Goal: Task Accomplishment & Management: Complete application form

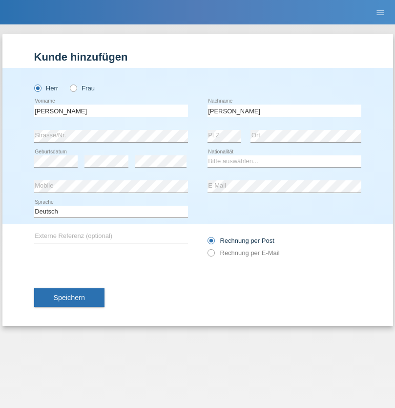
type input "Wiczinowski"
select select "DE"
select select "C"
select select "01"
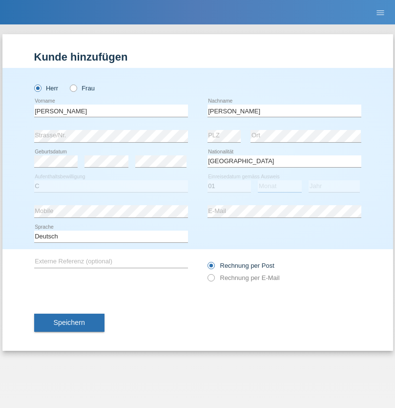
select select "02"
select select "2021"
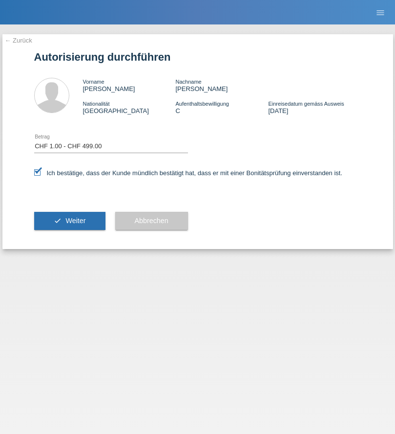
select select "1"
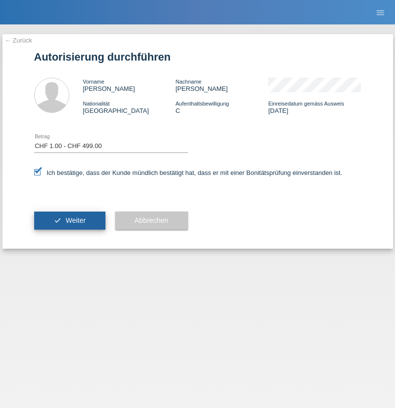
click at [69, 220] on span "Weiter" at bounding box center [76, 221] width 20 height 8
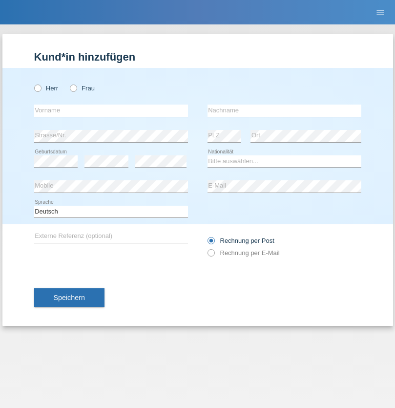
radio input "true"
click at [111, 110] on input "text" at bounding box center [111, 111] width 154 height 12
type input "Romina"
click at [284, 110] on input "text" at bounding box center [285, 111] width 154 height 12
type input "Roccisano"
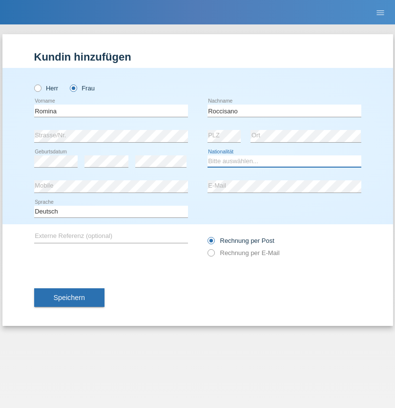
select select "AL"
select select "C"
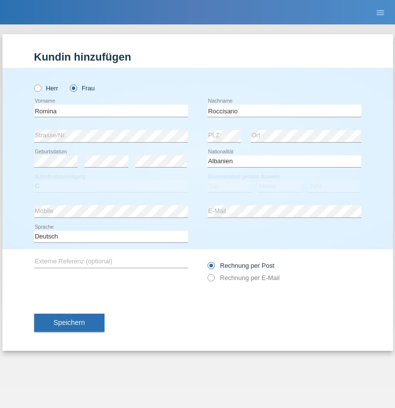
select select "02"
select select "01"
select select "2021"
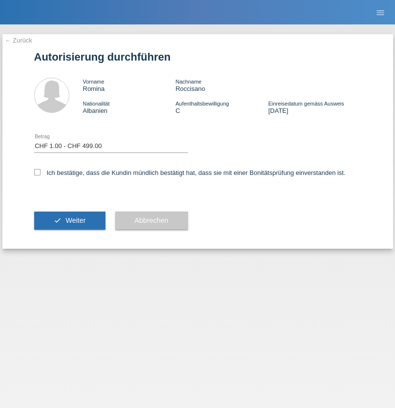
select select "1"
checkbox input "true"
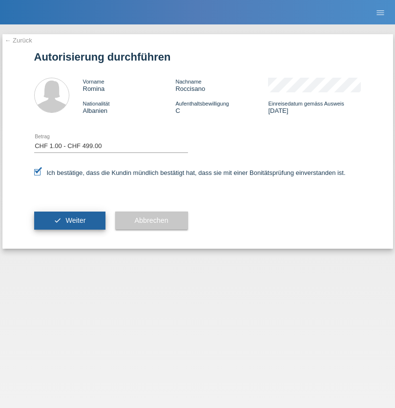
click at [69, 220] on span "Weiter" at bounding box center [76, 221] width 20 height 8
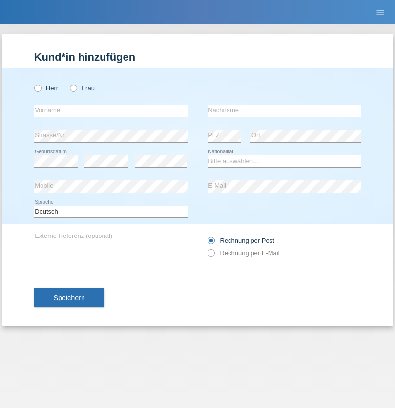
radio input "true"
click at [111, 110] on input "text" at bounding box center [111, 111] width 154 height 12
type input "Goekhan"
click at [284, 110] on input "text" at bounding box center [285, 111] width 154 height 12
type input "Akarsu"
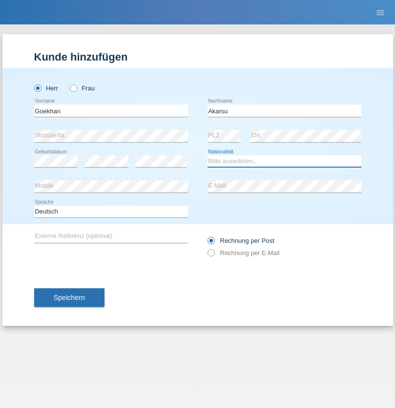
select select "AT"
select select "C"
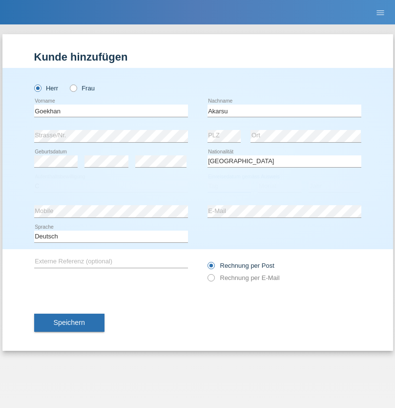
select select "01"
select select "05"
select select "2021"
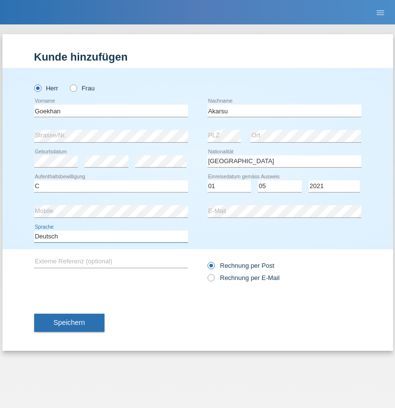
select select "en"
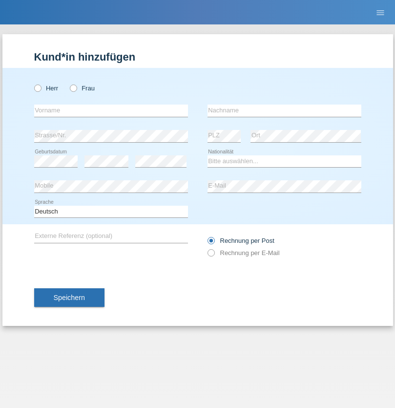
radio input "true"
click at [111, 110] on input "text" at bounding box center [111, 111] width 154 height 12
type input "[PERSON_NAME]"
click at [284, 110] on input "text" at bounding box center [285, 111] width 154 height 12
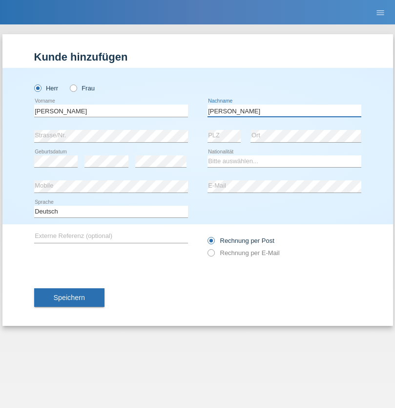
type input "[PERSON_NAME]"
select select "IT"
select select "C"
select select "22"
select select "06"
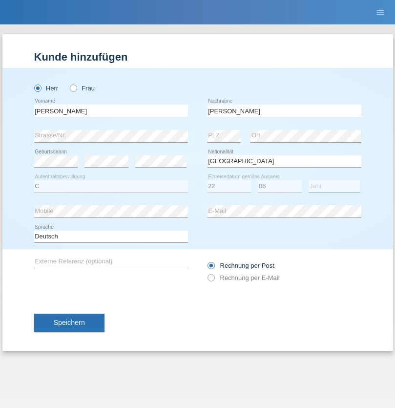
select select "1964"
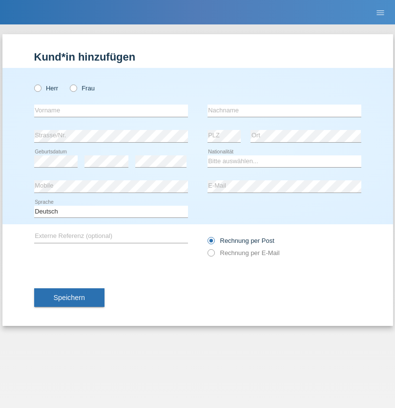
radio input "true"
click at [111, 110] on input "text" at bounding box center [111, 111] width 154 height 12
type input "[DATE]"
click at [284, 110] on input "text" at bounding box center [285, 111] width 154 height 12
type input "Alessio"
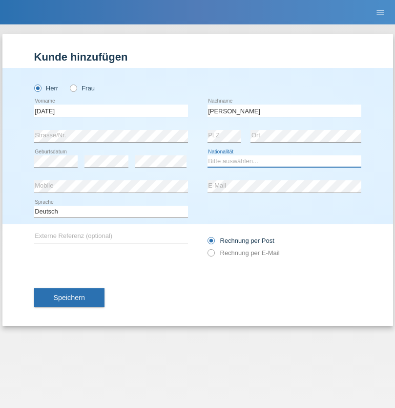
select select "IT"
select select "C"
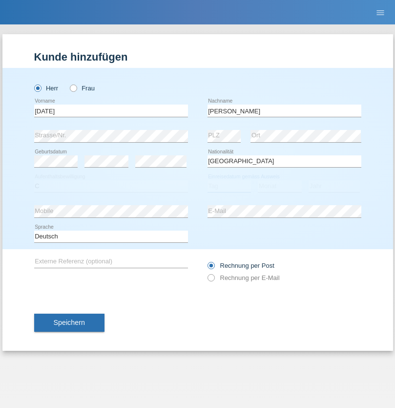
select select "01"
select select "05"
select select "2021"
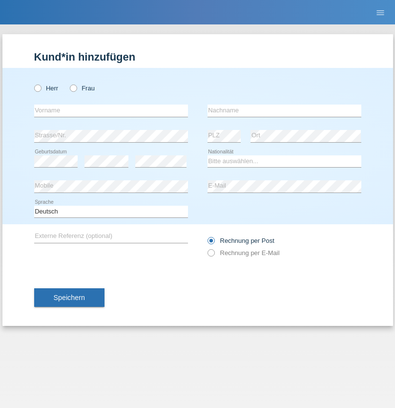
radio input "true"
click at [111, 110] on input "text" at bounding box center [111, 111] width 154 height 12
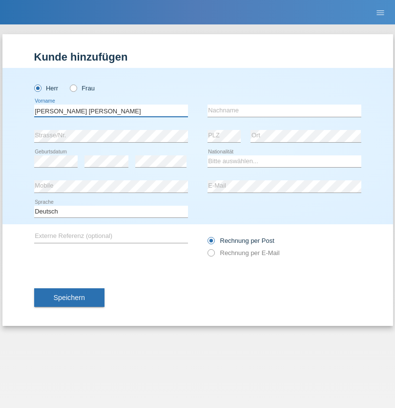
type input "Claudiu Marian"
click at [284, 110] on input "text" at bounding box center [285, 111] width 154 height 12
type input "Cislariu"
select select "CH"
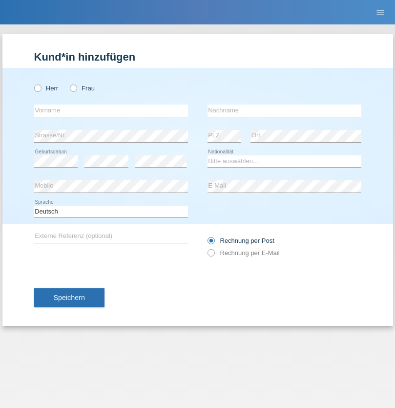
radio input "true"
select select "CH"
radio input "true"
click at [111, 110] on input "text" at bounding box center [111, 111] width 154 height 12
type input "[PERSON_NAME]"
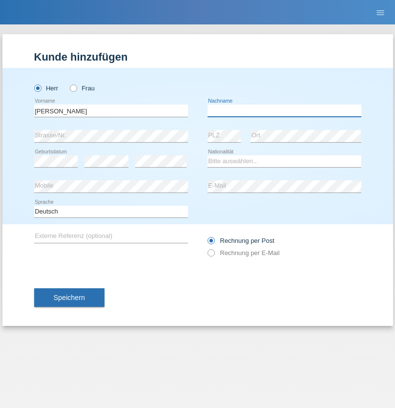
click at [284, 110] on input "text" at bounding box center [285, 111] width 154 height 12
type input "Kappelmayer"
select select "MG"
select select "C"
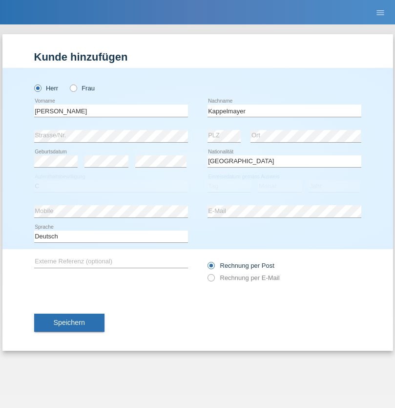
select select "31"
select select "08"
select select "2021"
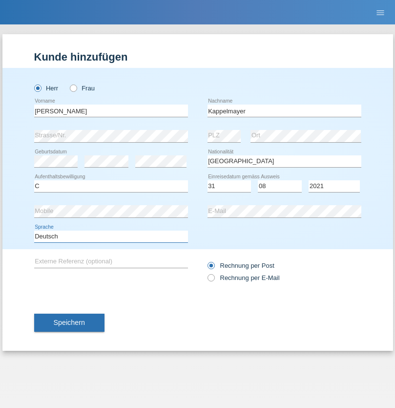
select select "en"
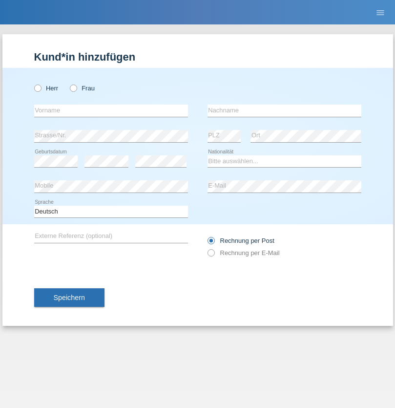
radio input "true"
click at [111, 110] on input "text" at bounding box center [111, 111] width 154 height 12
type input "firat"
click at [284, 110] on input "text" at bounding box center [285, 111] width 154 height 12
type input "kara"
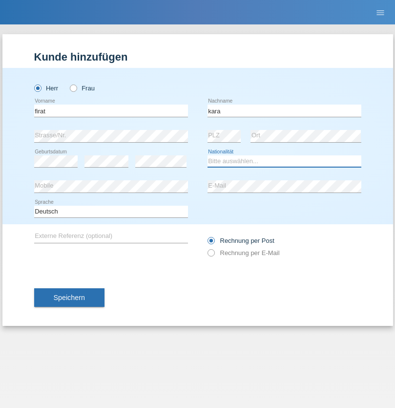
select select "CH"
radio input "true"
click at [111, 110] on input "text" at bounding box center [111, 111] width 154 height 12
type input "[PERSON_NAME]"
click at [284, 110] on input "text" at bounding box center [285, 111] width 154 height 12
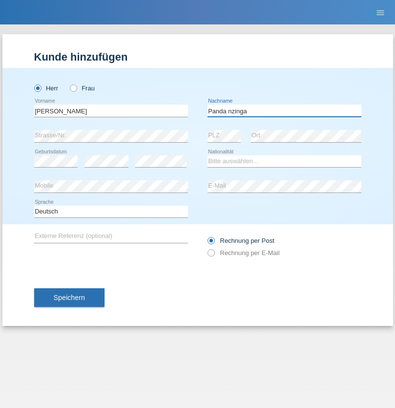
type input "Panda nzinga"
select select "MN"
select select "C"
select select "28"
select select "11"
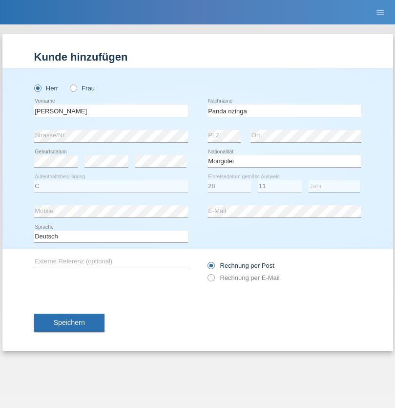
select select "2001"
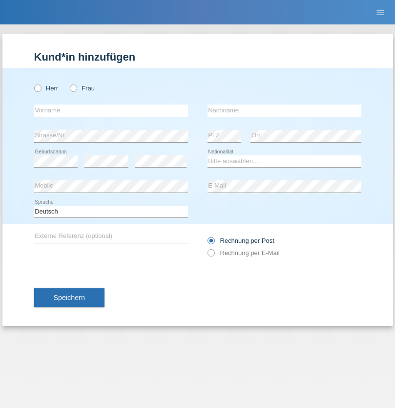
radio input "true"
select select "HU"
select select "C"
select select "30"
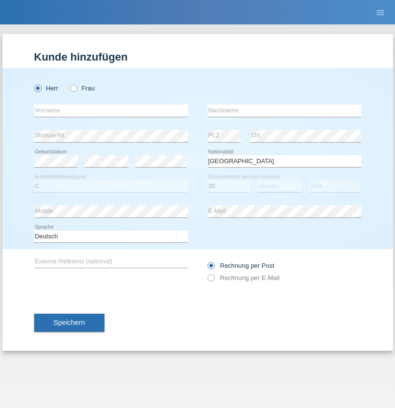
select select "10"
select select "2021"
